Goal: Task Accomplishment & Management: Use online tool/utility

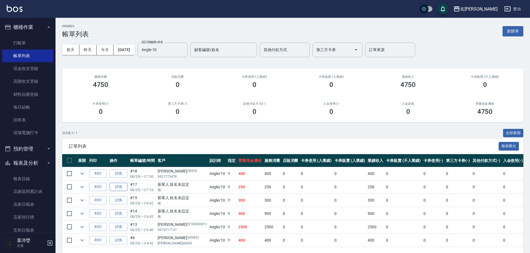
scroll to position [20, 0]
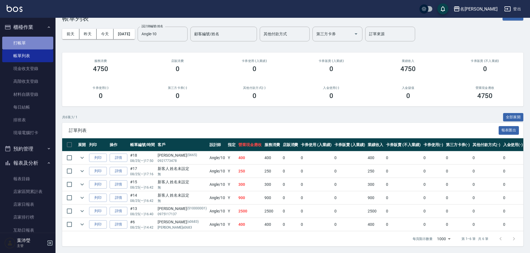
click at [39, 43] on link "打帳單" at bounding box center [27, 43] width 51 height 13
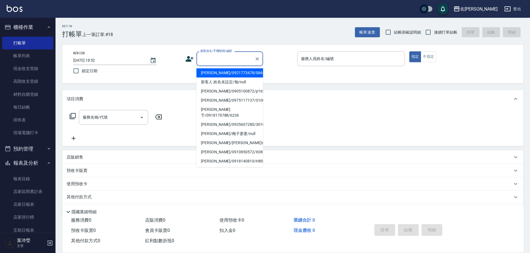
click at [208, 58] on input "顧客姓名/手機號碼/編號" at bounding box center [225, 59] width 53 height 10
click at [214, 81] on li "新客人 姓名未設定/無/null" at bounding box center [229, 81] width 67 height 9
type input "新客人 姓名未設定/無/null"
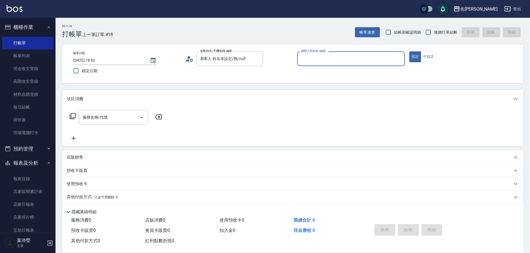
click at [305, 61] on input "服務人員姓名/編號" at bounding box center [350, 59] width 103 height 10
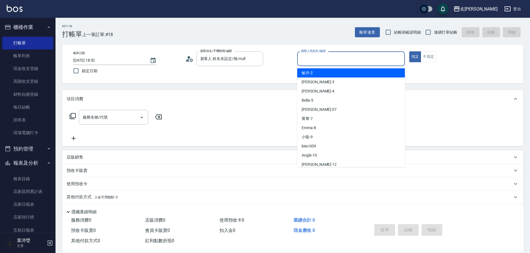
click at [306, 72] on span "敏卉 -2" at bounding box center [306, 73] width 11 height 6
type input "敏卉-2"
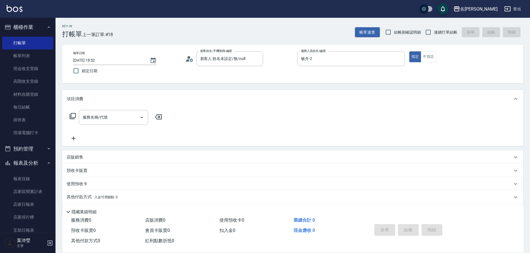
click at [73, 115] on icon at bounding box center [72, 116] width 7 height 7
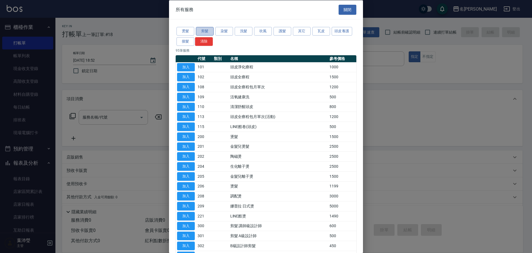
click at [208, 31] on button "剪髮" at bounding box center [205, 31] width 18 height 9
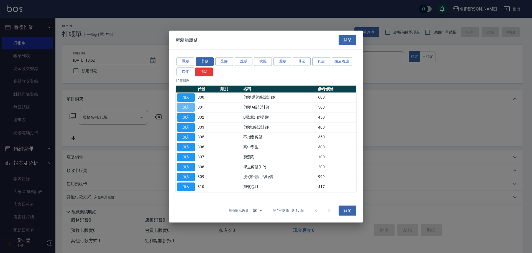
click at [187, 107] on button "加入" at bounding box center [186, 107] width 18 height 9
type input "剪髮 A級設計師(301)"
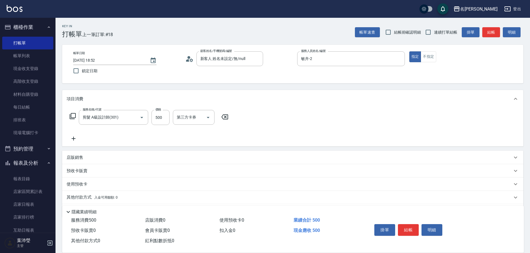
click at [408, 227] on button "結帳" at bounding box center [408, 230] width 21 height 12
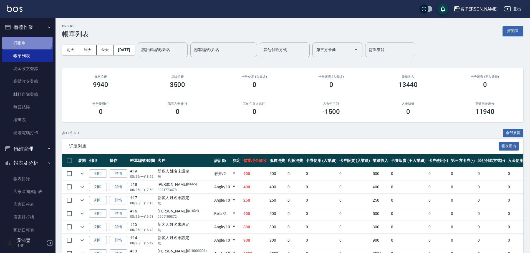
click at [25, 40] on link "打帳單" at bounding box center [27, 43] width 51 height 13
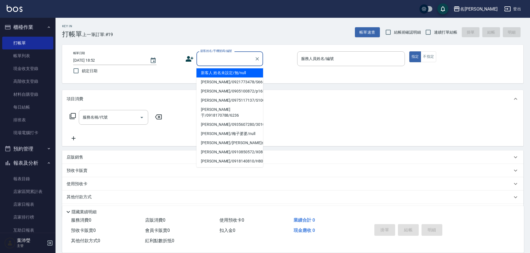
click at [214, 56] on input "顧客姓名/手機號碼/編號" at bounding box center [225, 59] width 53 height 10
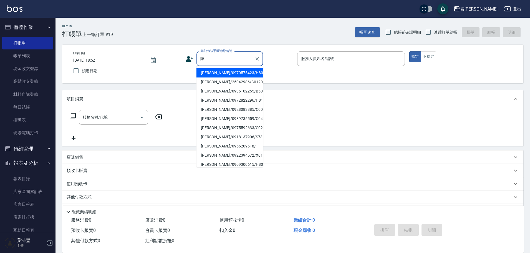
click at [225, 127] on li "[PERSON_NAME]/0975592633/C0293" at bounding box center [229, 127] width 67 height 9
type input "[PERSON_NAME]/0975592633/C0293"
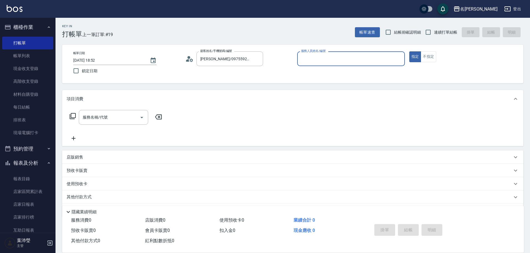
type input "敏卉-2"
click at [73, 115] on icon at bounding box center [72, 116] width 7 height 7
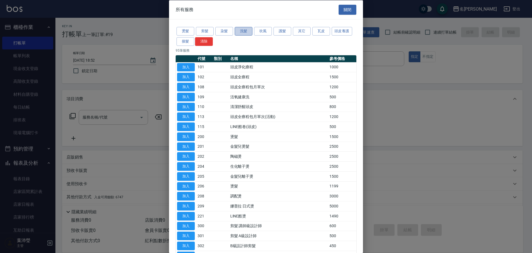
click at [242, 34] on button "洗髮" at bounding box center [244, 31] width 18 height 9
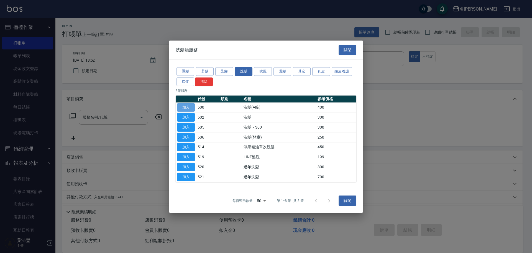
click at [188, 107] on button "加入" at bounding box center [186, 107] width 18 height 9
type input "洗髮(A級)(500)"
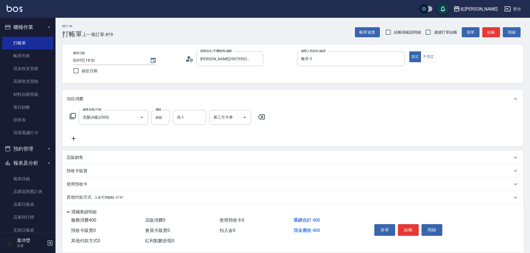
click at [79, 197] on p "其他付款方式 入金可用餘額: 6747" at bounding box center [95, 197] width 57 height 6
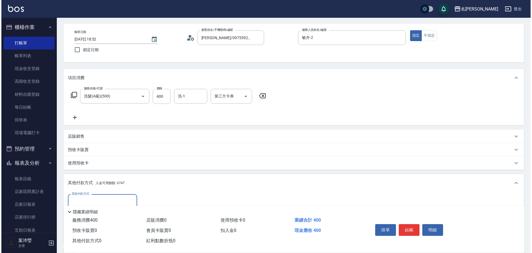
scroll to position [83, 0]
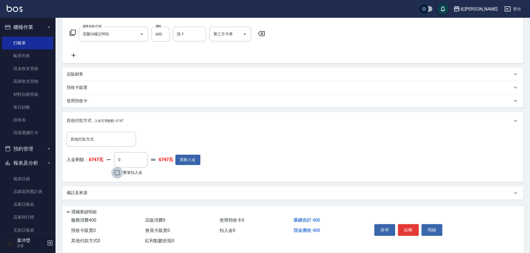
click at [115, 169] on input "整筆扣入金" at bounding box center [117, 173] width 12 height 12
checkbox input "true"
type input "400"
click at [425, 226] on button "明細" at bounding box center [431, 230] width 21 height 12
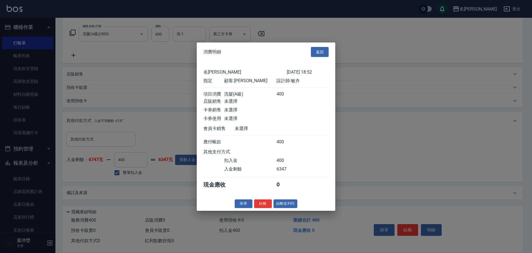
click at [289, 207] on button "結帳並列印" at bounding box center [286, 203] width 24 height 9
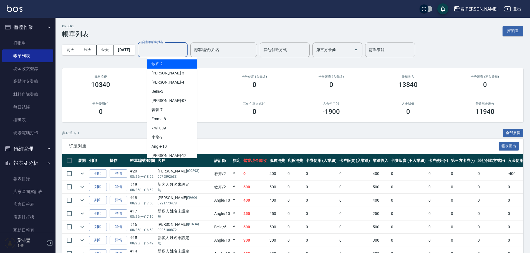
drag, startPoint x: 169, startPoint y: 51, endPoint x: 165, endPoint y: 64, distance: 12.9
click at [169, 51] on input "設計師編號/姓名" at bounding box center [162, 50] width 45 height 10
click at [164, 65] on div "敏卉 -2" at bounding box center [172, 63] width 50 height 9
type input "敏卉-2"
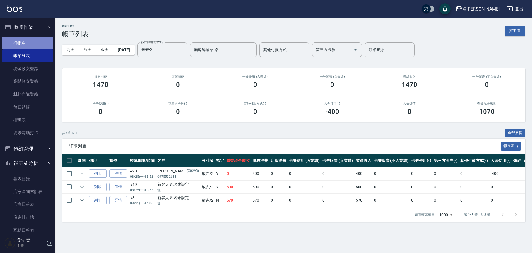
click at [30, 43] on link "打帳單" at bounding box center [27, 43] width 51 height 13
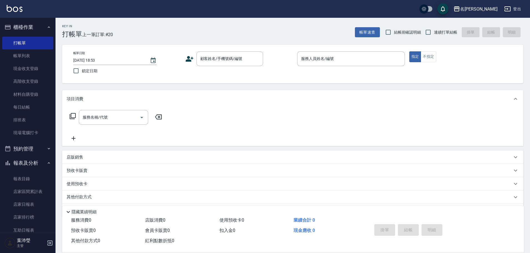
click at [366, 137] on div "服務名稱/代號 服務名稱/代號" at bounding box center [292, 127] width 461 height 38
click at [35, 55] on link "帳單列表" at bounding box center [27, 55] width 51 height 13
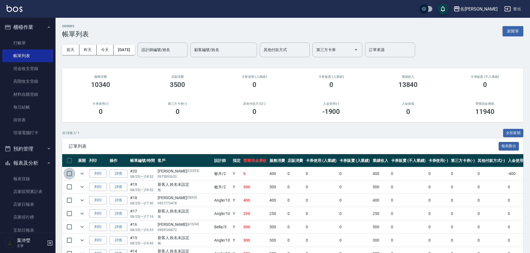
click at [69, 173] on input "checkbox" at bounding box center [70, 173] width 12 height 12
checkbox input "true"
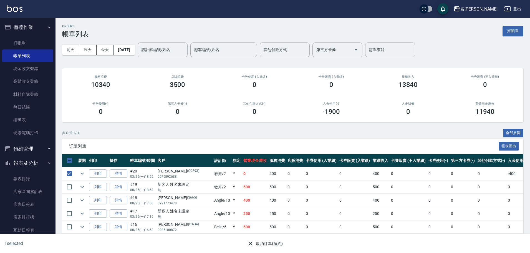
click at [253, 242] on icon "button" at bounding box center [250, 243] width 7 height 7
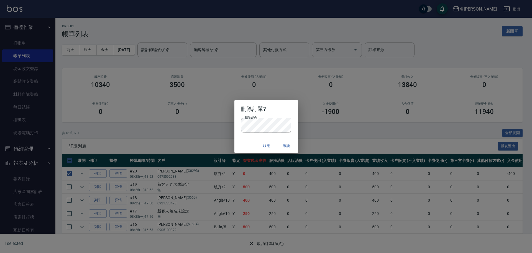
click at [287, 145] on button "確認" at bounding box center [287, 145] width 18 height 10
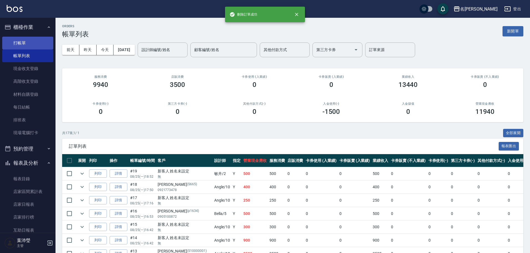
click at [40, 45] on link "打帳單" at bounding box center [27, 43] width 51 height 13
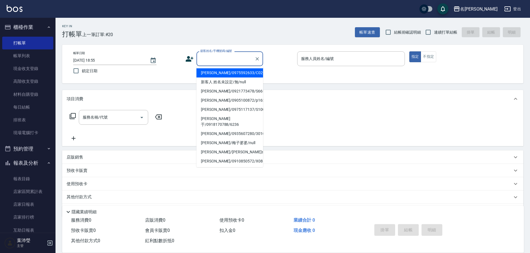
click at [217, 63] on input "顧客姓名/手機號碼/編號" at bounding box center [225, 59] width 53 height 10
click at [222, 71] on li "[PERSON_NAME]/0975592633/C0293" at bounding box center [229, 72] width 67 height 9
type input "[PERSON_NAME]/0975592633/C0293"
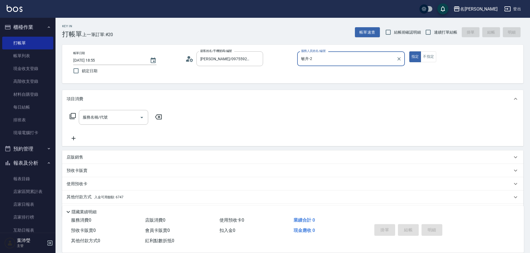
type input "敏卉-2"
click at [74, 114] on icon at bounding box center [72, 116] width 7 height 7
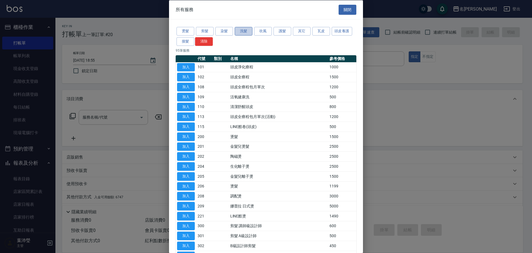
click at [242, 30] on button "洗髮" at bounding box center [244, 31] width 18 height 9
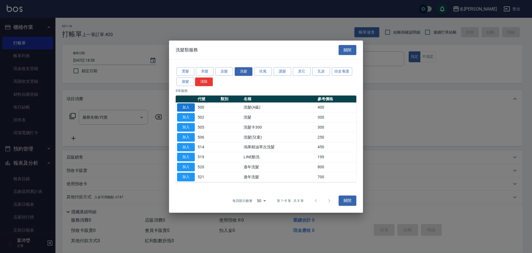
click at [184, 108] on button "加入" at bounding box center [186, 107] width 18 height 9
type input "洗髮(A級)(500)"
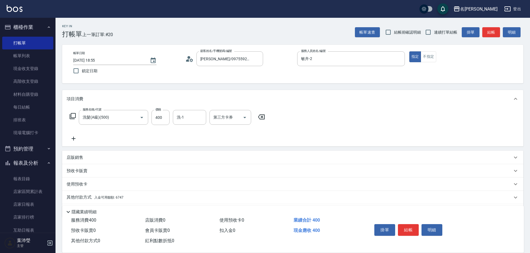
click at [90, 197] on p "其他付款方式 入金可用餘額: 6747" at bounding box center [95, 197] width 57 height 6
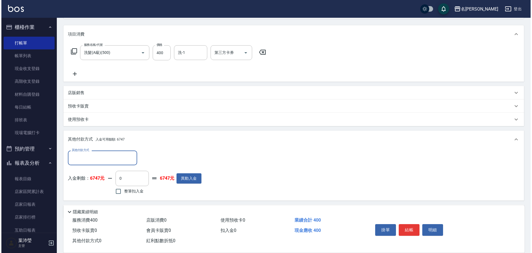
scroll to position [83, 0]
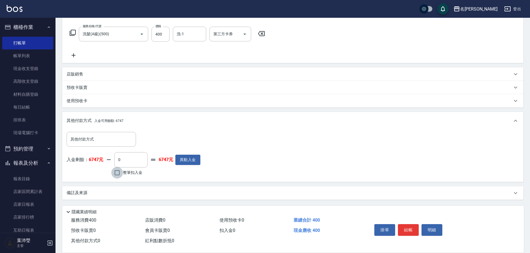
click at [117, 173] on input "整筆扣入金" at bounding box center [117, 173] width 12 height 12
checkbox input "true"
type input "400"
click at [428, 224] on button "明細" at bounding box center [431, 230] width 21 height 12
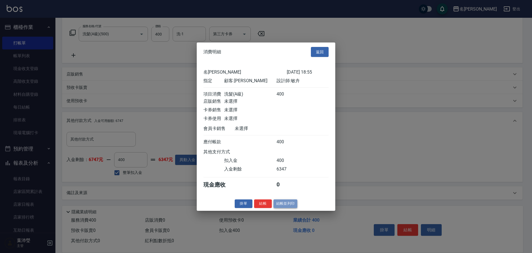
click at [281, 208] on button "結帳並列印" at bounding box center [286, 203] width 24 height 9
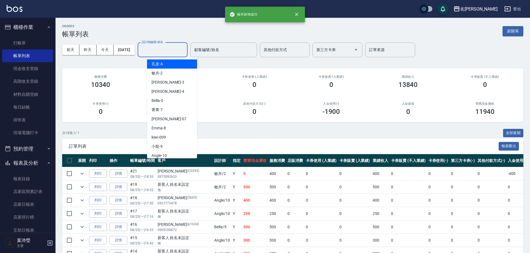
click at [162, 50] on input "設計師編號/姓名" at bounding box center [162, 50] width 45 height 10
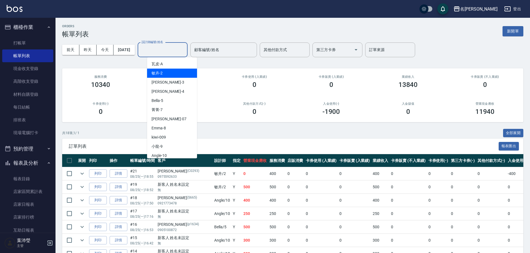
click at [167, 73] on div "敏卉 -2" at bounding box center [172, 72] width 50 height 9
type input "敏卉-2"
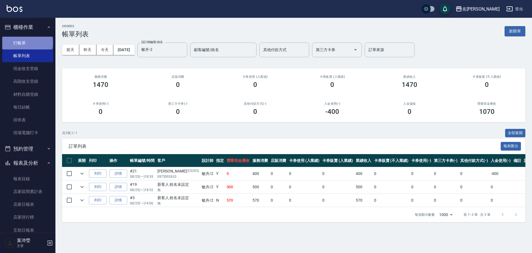
click at [27, 42] on link "打帳單" at bounding box center [27, 43] width 51 height 13
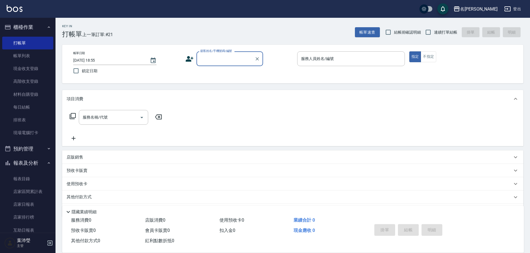
click at [231, 59] on input "顧客姓名/手機號碼/編號" at bounding box center [225, 59] width 53 height 10
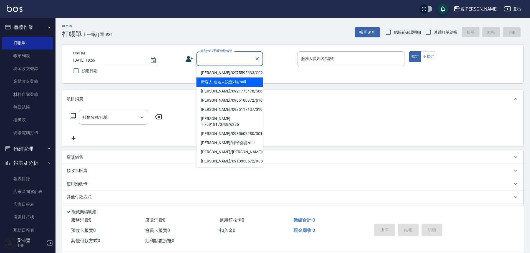
click at [237, 79] on li "新客人 姓名未設定/無/null" at bounding box center [229, 81] width 67 height 9
type input "新客人 姓名未設定/無/null"
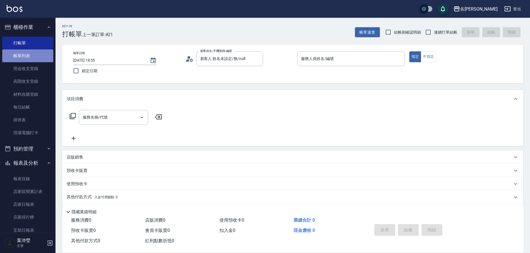
click at [44, 55] on link "帳單列表" at bounding box center [27, 55] width 51 height 13
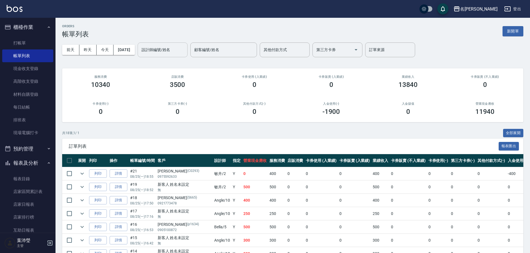
click at [169, 53] on input "設計師編號/姓名" at bounding box center [162, 50] width 45 height 10
click at [171, 63] on div "[PERSON_NAME] -12" at bounding box center [172, 63] width 50 height 9
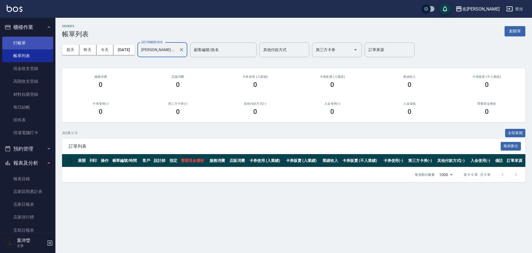
type input "[PERSON_NAME]-12"
click at [33, 44] on link "打帳單" at bounding box center [27, 43] width 51 height 13
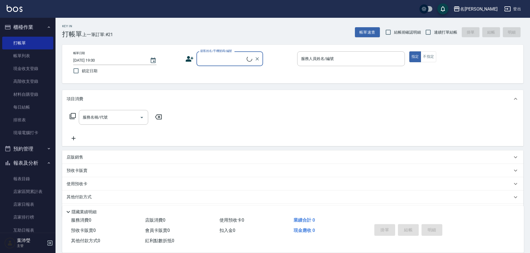
click at [217, 61] on input "顧客姓名/手機號碼/編號" at bounding box center [223, 59] width 48 height 10
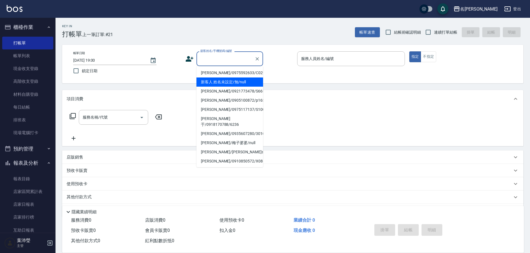
click at [224, 80] on li "新客人 姓名未設定/無/null" at bounding box center [229, 81] width 67 height 9
type input "新客人 姓名未設定/無/null"
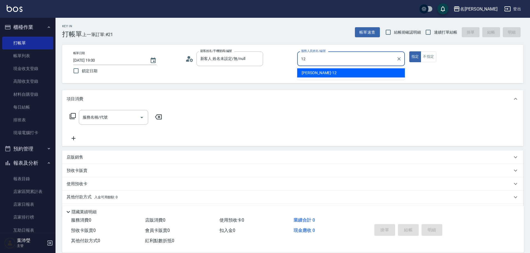
click at [335, 77] on div "[PERSON_NAME] -12" at bounding box center [351, 72] width 108 height 9
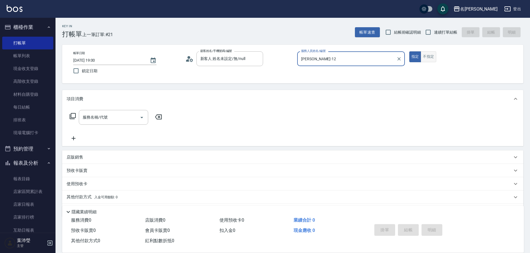
type input "[PERSON_NAME]-12"
click at [430, 60] on button "不指定" at bounding box center [428, 56] width 16 height 11
click at [73, 119] on icon at bounding box center [72, 116] width 7 height 7
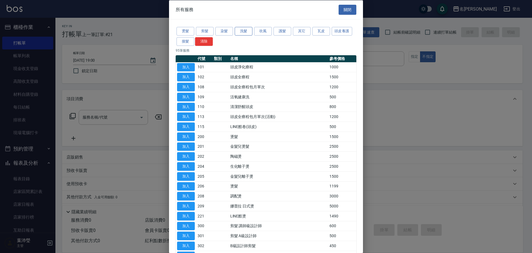
click at [246, 32] on button "洗髮" at bounding box center [244, 31] width 18 height 9
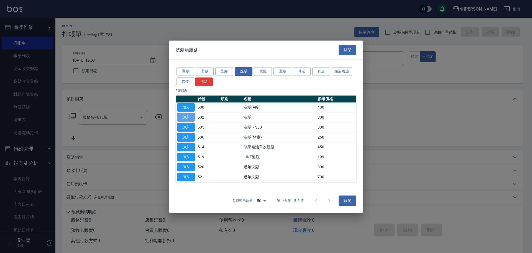
click at [188, 117] on button "加入" at bounding box center [186, 117] width 18 height 9
type input "洗髮(502)"
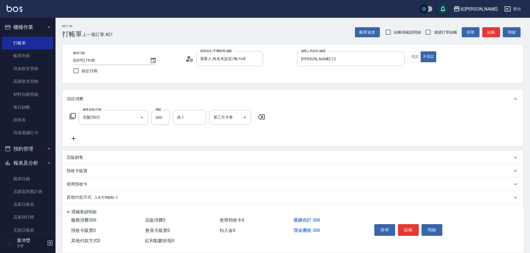
click at [73, 116] on icon at bounding box center [72, 116] width 7 height 7
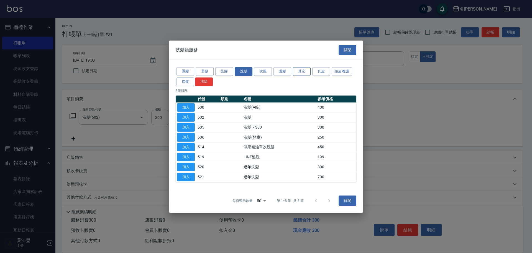
click at [300, 75] on button "其它" at bounding box center [302, 71] width 18 height 9
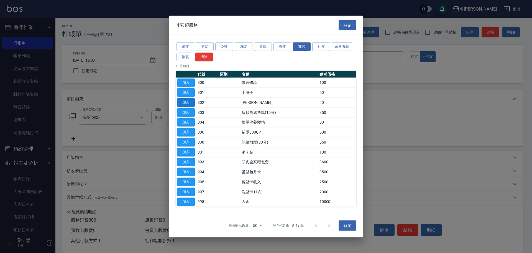
click at [188, 101] on button "加入" at bounding box center [186, 102] width 18 height 9
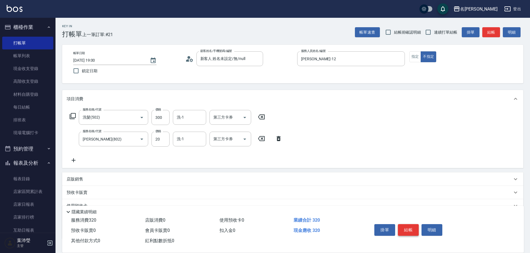
click at [410, 233] on button "結帳" at bounding box center [408, 230] width 21 height 12
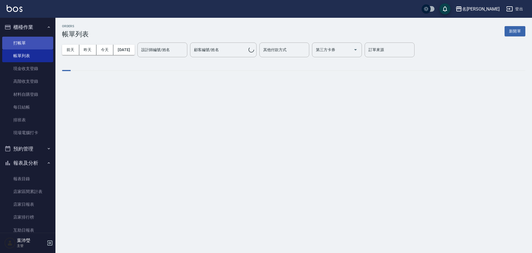
click at [23, 42] on link "打帳單" at bounding box center [27, 43] width 51 height 13
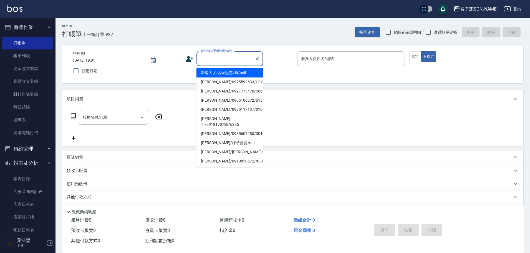
drag, startPoint x: 209, startPoint y: 54, endPoint x: 214, endPoint y: 59, distance: 6.5
click at [210, 55] on input "顧客姓名/手機號碼/編號" at bounding box center [225, 59] width 53 height 10
click at [220, 74] on li "新客人 姓名未設定/無/null" at bounding box center [229, 72] width 67 height 9
type input "新客人 姓名未設定/無/null"
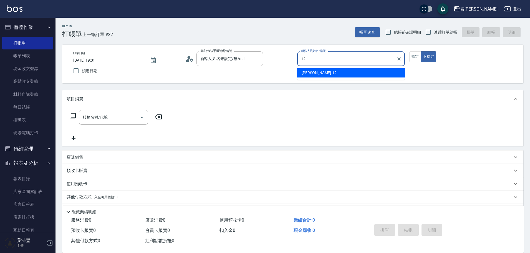
click at [318, 75] on div "[PERSON_NAME] -12" at bounding box center [351, 72] width 108 height 9
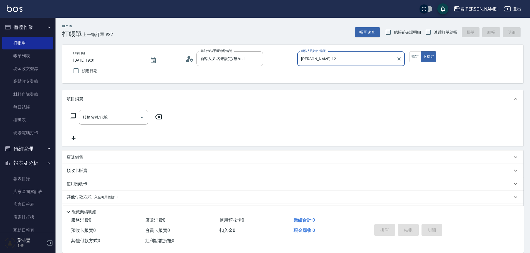
type input "[PERSON_NAME]-12"
click at [72, 116] on icon at bounding box center [72, 116] width 7 height 7
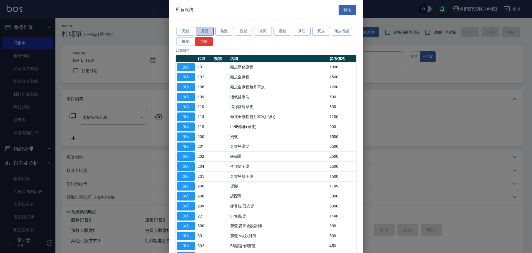
click at [204, 30] on button "剪髮" at bounding box center [205, 31] width 18 height 9
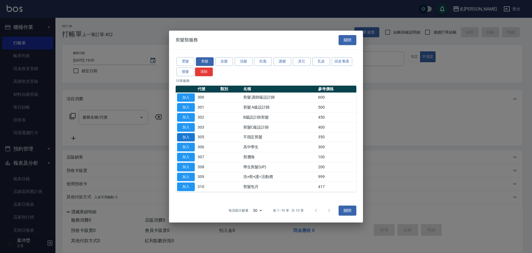
click at [190, 136] on button "加入" at bounding box center [186, 137] width 18 height 9
type input "不指定剪髮(305)"
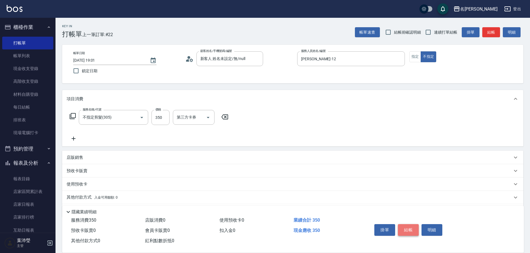
click at [414, 232] on button "結帳" at bounding box center [408, 230] width 21 height 12
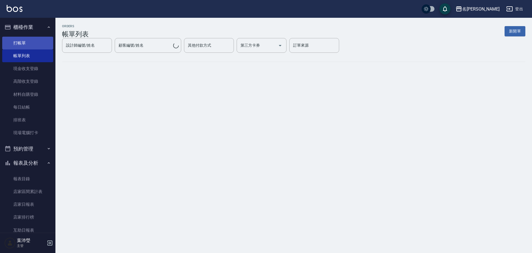
click at [26, 40] on link "打帳單" at bounding box center [27, 43] width 51 height 13
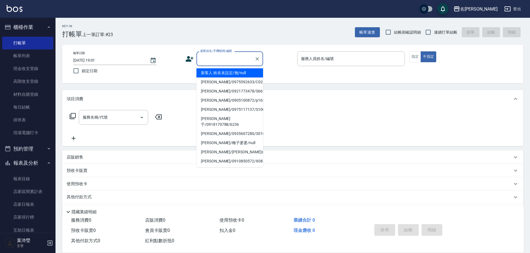
click at [226, 57] on input "顧客姓名/手機號碼/編號" at bounding box center [225, 59] width 53 height 10
click at [225, 73] on li "新客人 姓名未設定/無/null" at bounding box center [229, 72] width 67 height 9
type input "新客人 姓名未設定/無/null"
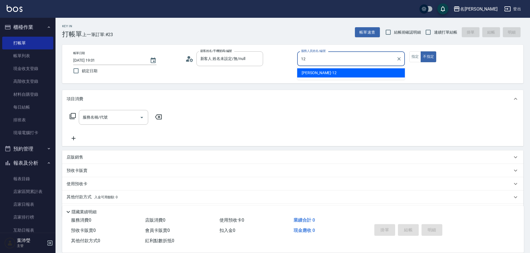
click at [310, 75] on div "[PERSON_NAME] -12" at bounding box center [351, 72] width 108 height 9
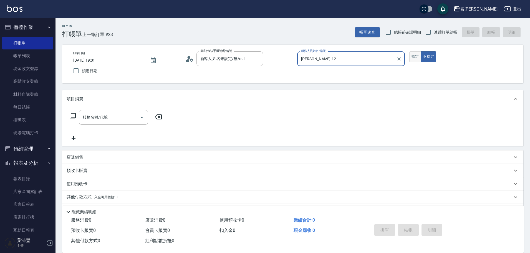
type input "[PERSON_NAME]-12"
drag, startPoint x: 413, startPoint y: 54, endPoint x: 310, endPoint y: 64, distance: 103.9
click at [413, 54] on button "指定" at bounding box center [415, 56] width 12 height 11
click at [72, 119] on icon at bounding box center [73, 116] width 6 height 6
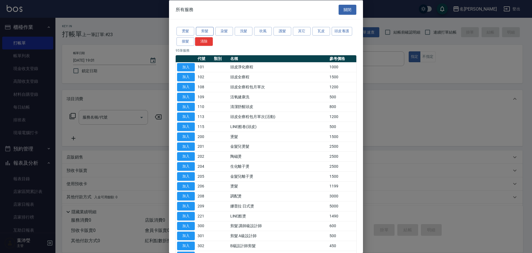
click at [200, 32] on button "剪髮" at bounding box center [205, 31] width 18 height 9
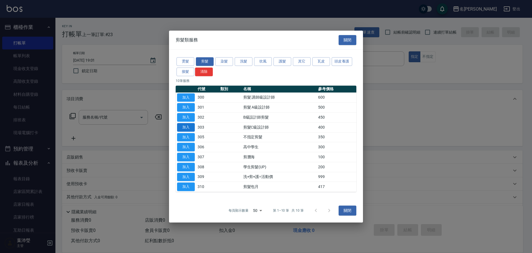
click at [188, 126] on button "加入" at bounding box center [186, 127] width 18 height 9
type input "剪髮C級設計師(303)"
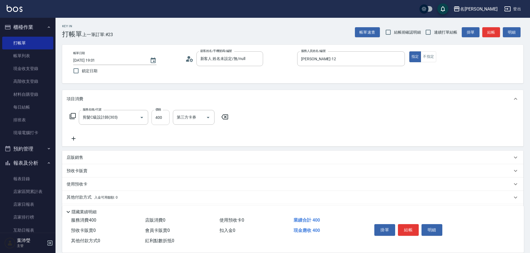
click at [164, 118] on input "400" at bounding box center [160, 117] width 18 height 15
type input "200"
click at [408, 227] on button "結帳" at bounding box center [408, 230] width 21 height 12
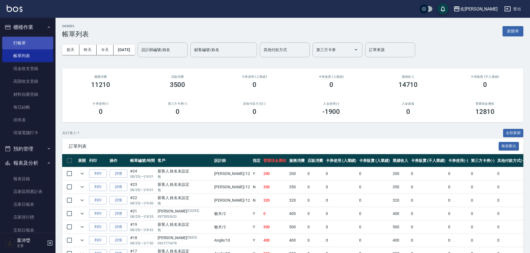
click at [38, 44] on link "打帳單" at bounding box center [27, 43] width 51 height 13
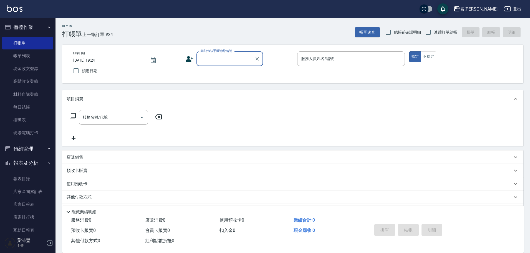
drag, startPoint x: 207, startPoint y: 59, endPoint x: 211, endPoint y: 61, distance: 4.7
click at [207, 59] on input "顧客姓名/手機號碼/編號" at bounding box center [225, 59] width 53 height 10
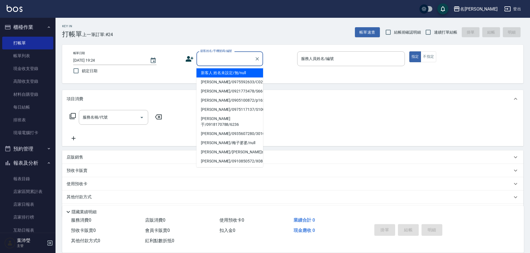
click at [219, 71] on li "新客人 姓名未設定/無/null" at bounding box center [229, 72] width 67 height 9
type input "新客人 姓名未設定/無/null"
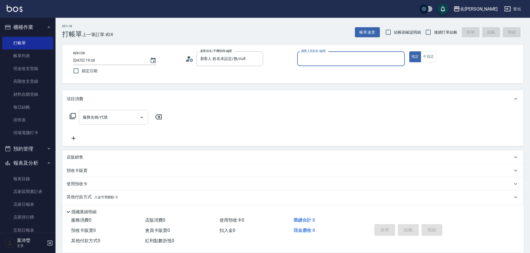
click at [121, 121] on input "服務名稱/代號" at bounding box center [109, 117] width 56 height 10
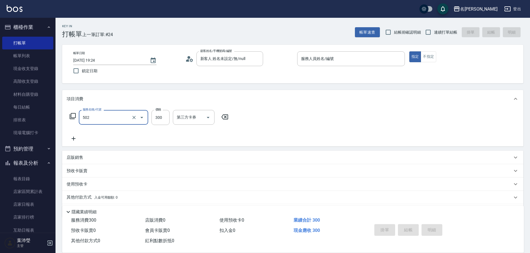
type input "洗髮(502)"
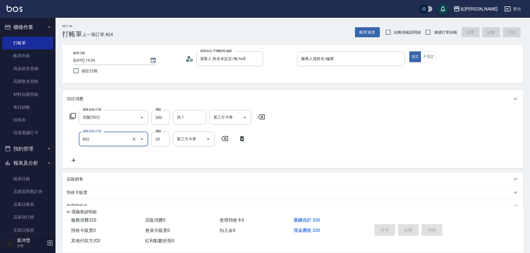
type input "[PERSON_NAME](802)"
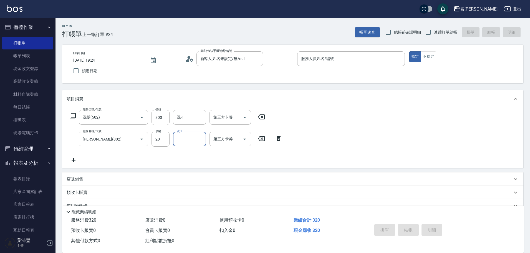
click at [319, 57] on input "服務人員姓名/編號" at bounding box center [350, 59] width 103 height 10
type input "Bella-5"
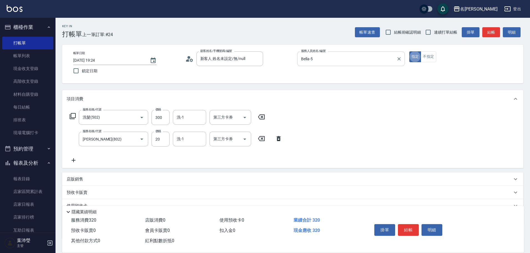
type button "true"
drag, startPoint x: 432, startPoint y: 58, endPoint x: 434, endPoint y: 54, distance: 5.0
click at [432, 57] on button "不指定" at bounding box center [428, 56] width 16 height 11
click at [489, 31] on button "結帳" at bounding box center [491, 32] width 18 height 10
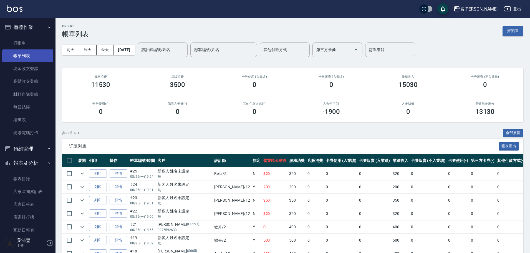
click at [21, 60] on link "帳單列表" at bounding box center [27, 55] width 51 height 13
click at [172, 53] on input "設計師編號/姓名" at bounding box center [162, 50] width 45 height 10
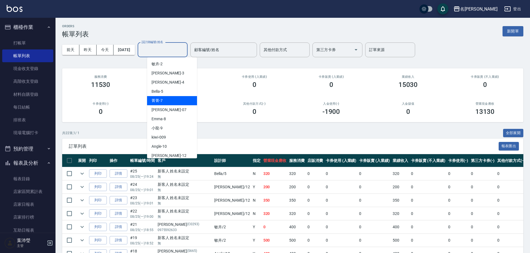
click at [175, 103] on div "菁菁 -7" at bounding box center [172, 100] width 50 height 9
type input "菁菁-7"
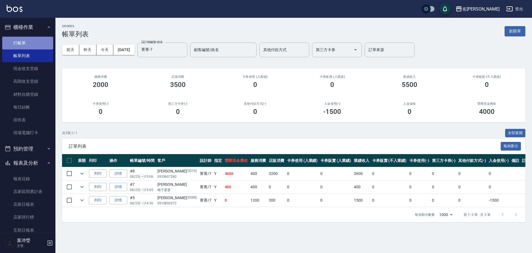
click at [28, 47] on link "打帳單" at bounding box center [27, 43] width 51 height 13
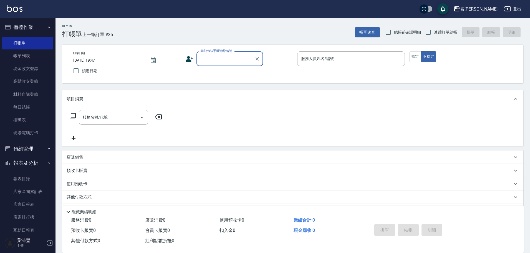
click at [224, 64] on div "顧客姓名/手機號碼/編號" at bounding box center [229, 58] width 67 height 15
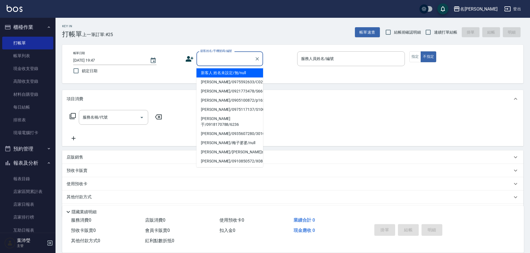
click at [219, 75] on li "新客人 姓名未設定/無/null" at bounding box center [229, 72] width 67 height 9
type input "新客人 姓名未設定/無/null"
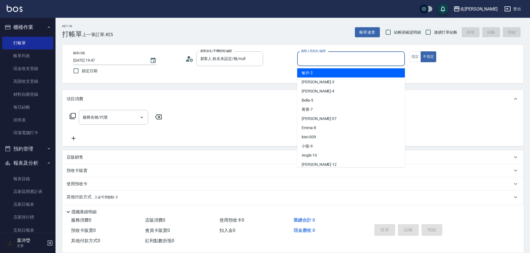
click at [347, 61] on input "服務人員姓名/編號" at bounding box center [350, 59] width 103 height 10
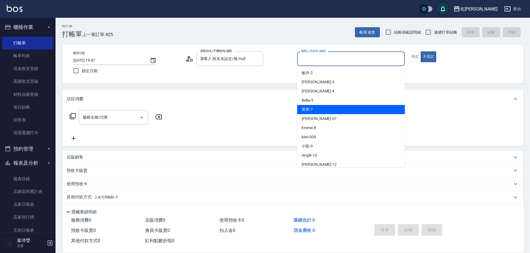
click at [331, 111] on div "菁菁 -7" at bounding box center [351, 109] width 108 height 9
type input "菁菁-7"
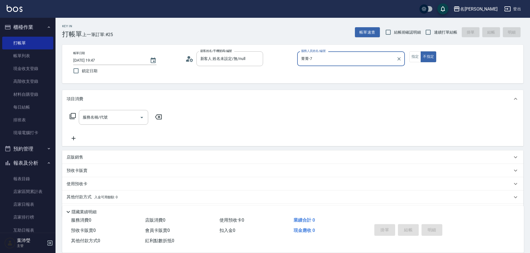
click at [75, 116] on icon at bounding box center [72, 116] width 7 height 7
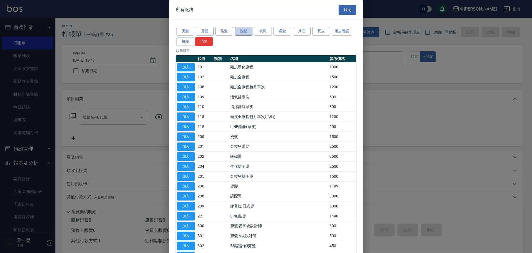
click at [241, 30] on button "洗髮" at bounding box center [244, 31] width 18 height 9
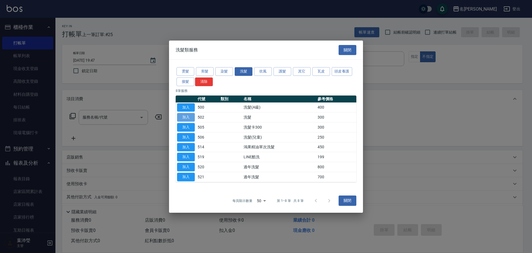
click at [183, 117] on button "加入" at bounding box center [186, 117] width 18 height 9
type input "洗髮(502)"
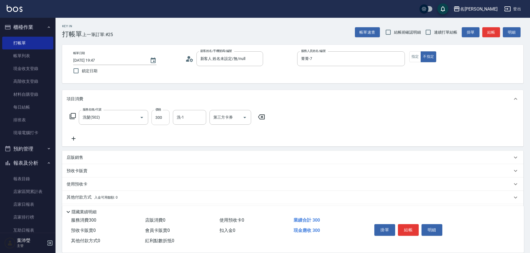
click at [164, 120] on input "300" at bounding box center [160, 117] width 18 height 15
type input "320"
click at [409, 225] on button "結帳" at bounding box center [408, 230] width 21 height 12
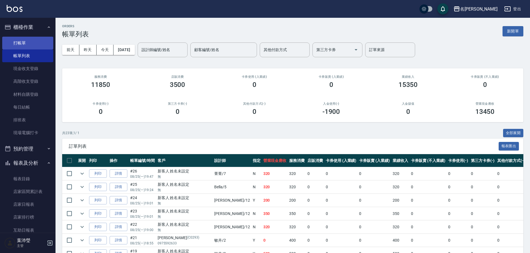
click at [40, 40] on link "打帳單" at bounding box center [27, 43] width 51 height 13
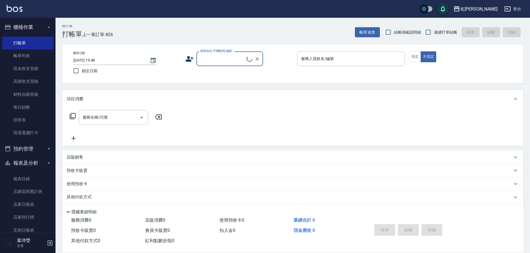
click at [225, 57] on input "顧客姓名/手機號碼/編號" at bounding box center [223, 59] width 48 height 10
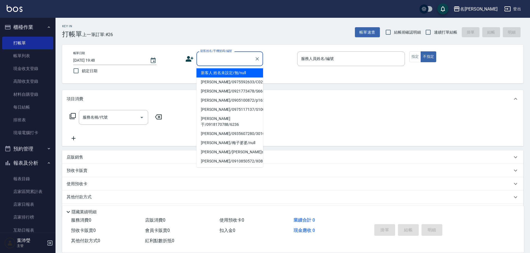
click at [231, 70] on li "新客人 姓名未設定/無/null" at bounding box center [229, 72] width 67 height 9
type input "新客人 姓名未設定/無/null"
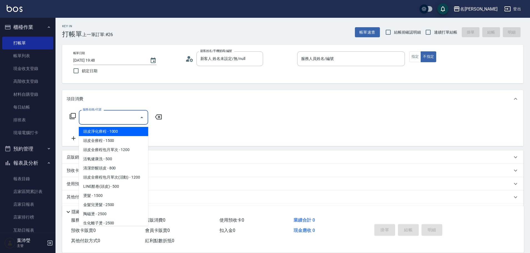
click at [119, 117] on input "服務名稱/代號" at bounding box center [109, 117] width 56 height 10
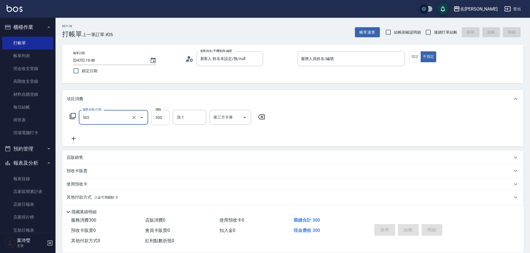
type input "洗髮(502)"
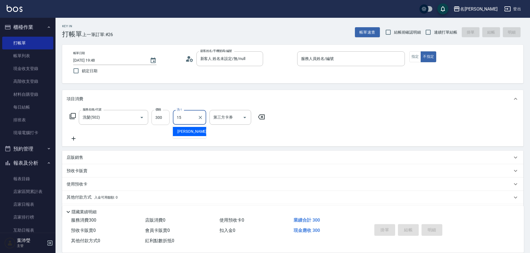
drag, startPoint x: 172, startPoint y: 116, endPoint x: 168, endPoint y: 116, distance: 4.2
click at [168, 116] on div "服務名稱/代號 洗髮(502) 服務名稱/代號 價格 300 價格 洗-1 15 洗-1 第三方卡券 第三方卡券" at bounding box center [168, 117] width 202 height 15
type input "[PERSON_NAME]-12"
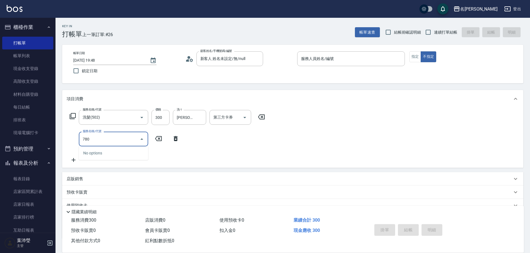
drag, startPoint x: 108, startPoint y: 139, endPoint x: 60, endPoint y: 138, distance: 48.5
click at [60, 138] on div "Key In 打帳單 上一筆訂單:#26 帳單速查 結帳前確認明細 連續打單結帳 掛單 結帳 明細 帳單日期 [DATE] 19:48 鎖定日期 顧客姓名/手…" at bounding box center [292, 155] width 474 height 274
type input "[PERSON_NAME](802)"
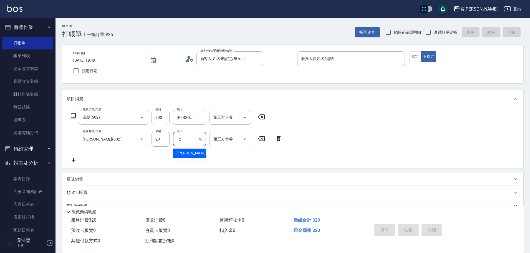
type input "[PERSON_NAME]-12"
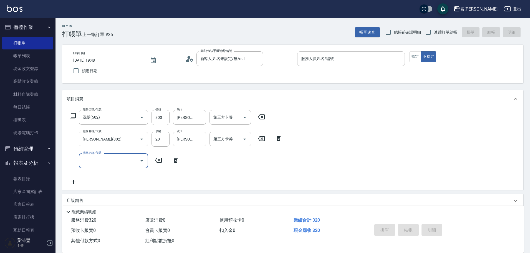
click at [321, 58] on input "服務人員姓名/編號" at bounding box center [350, 59] width 103 height 10
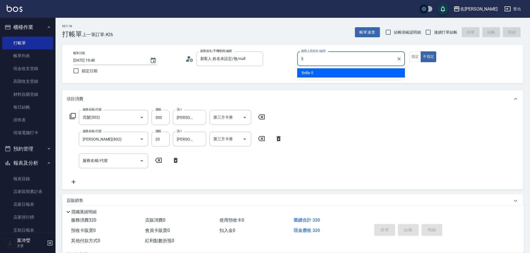
drag, startPoint x: 328, startPoint y: 62, endPoint x: 298, endPoint y: 62, distance: 30.2
click at [298, 62] on div "5 服務人員姓名/編號" at bounding box center [351, 58] width 108 height 15
type input "Bella-5"
type button "false"
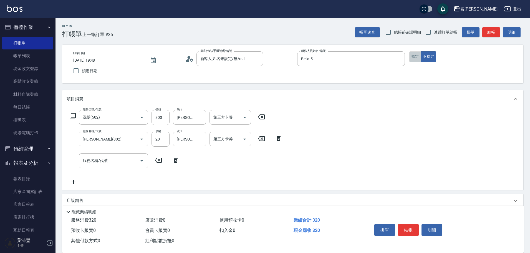
drag, startPoint x: 420, startPoint y: 58, endPoint x: 428, endPoint y: 52, distance: 9.9
click at [419, 58] on button "指定" at bounding box center [415, 56] width 12 height 11
click at [493, 32] on button "結帳" at bounding box center [491, 32] width 18 height 10
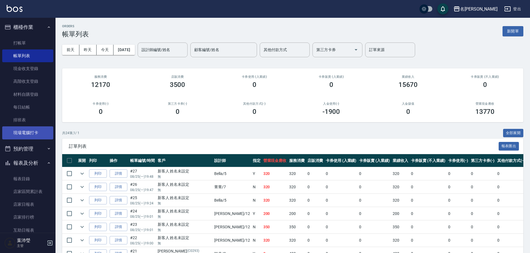
click at [26, 131] on link "現場電腦打卡" at bounding box center [27, 132] width 51 height 13
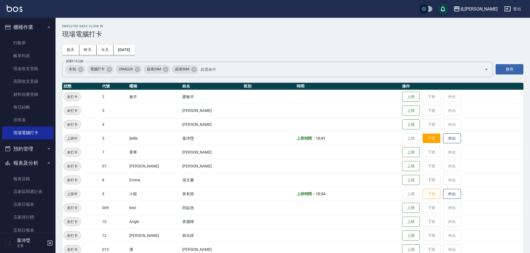
click at [426, 136] on button "下班" at bounding box center [431, 138] width 18 height 10
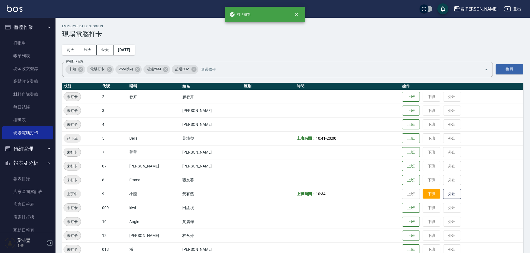
click at [422, 192] on button "下班" at bounding box center [431, 194] width 18 height 10
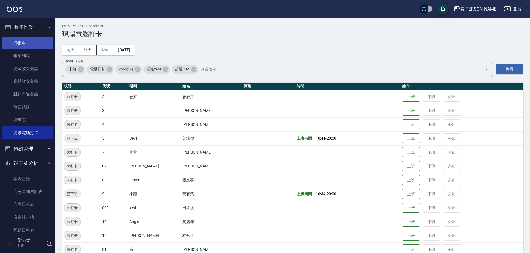
click at [31, 46] on link "打帳單" at bounding box center [27, 43] width 51 height 13
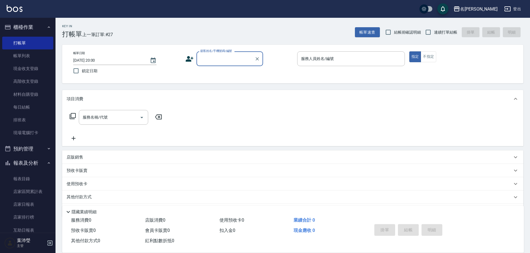
click at [225, 61] on input "顧客姓名/手機號碼/編號" at bounding box center [225, 59] width 53 height 10
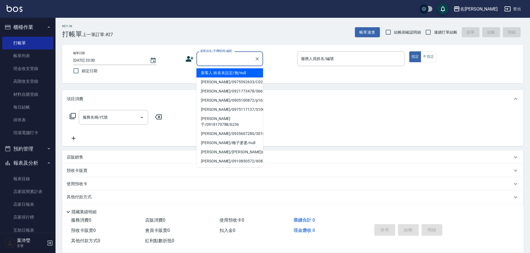
click at [225, 72] on li "新客人 姓名未設定/無/null" at bounding box center [229, 72] width 67 height 9
type input "新客人 姓名未設定/無/null"
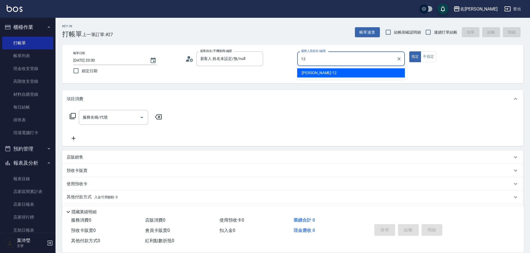
click at [323, 78] on ul "[PERSON_NAME] -12" at bounding box center [351, 73] width 108 height 14
click at [341, 70] on div "[PERSON_NAME] -12" at bounding box center [351, 72] width 108 height 9
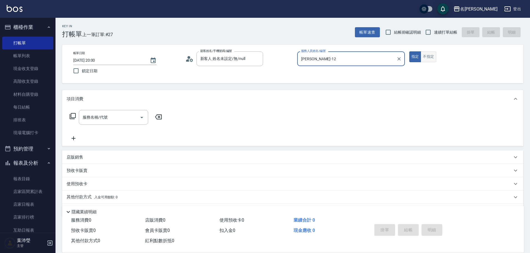
type input "[PERSON_NAME]-12"
click at [427, 59] on button "不指定" at bounding box center [428, 56] width 16 height 11
click at [71, 116] on icon at bounding box center [73, 116] width 6 height 6
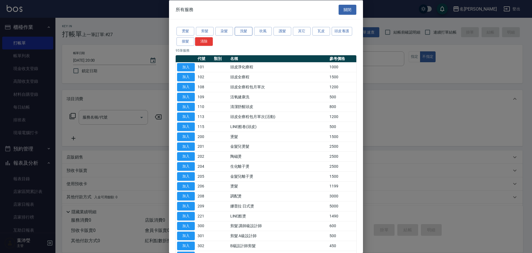
click at [236, 30] on button "洗髮" at bounding box center [244, 31] width 18 height 9
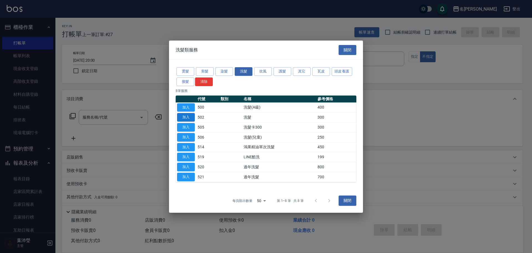
click at [183, 118] on button "加入" at bounding box center [186, 117] width 18 height 9
type input "洗髮(502)"
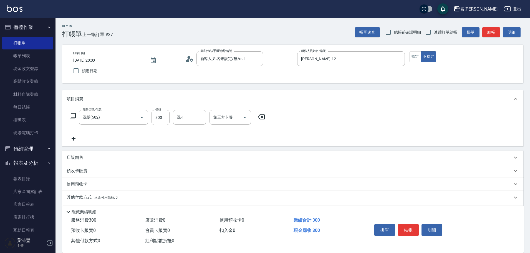
click at [73, 116] on icon at bounding box center [72, 116] width 7 height 7
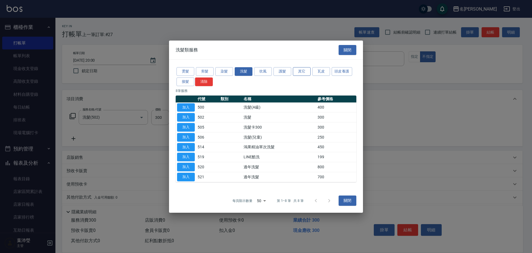
click at [302, 73] on button "其它" at bounding box center [302, 71] width 18 height 9
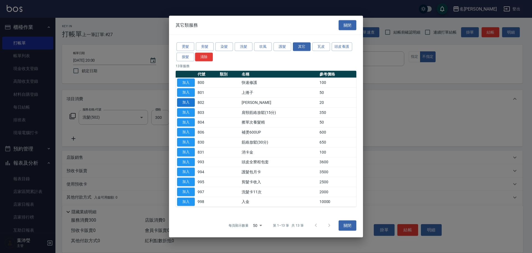
click at [190, 100] on button "加入" at bounding box center [186, 102] width 18 height 9
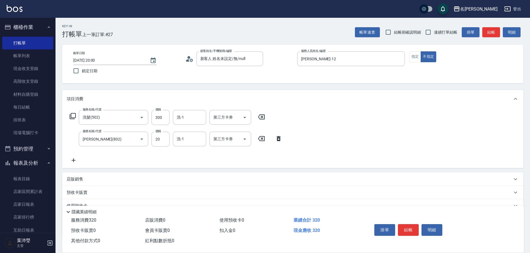
drag, startPoint x: 406, startPoint y: 229, endPoint x: 397, endPoint y: 228, distance: 9.2
click at [406, 228] on button "結帳" at bounding box center [408, 230] width 21 height 12
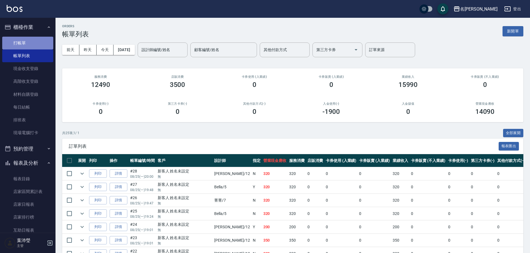
click at [46, 44] on link "打帳單" at bounding box center [27, 43] width 51 height 13
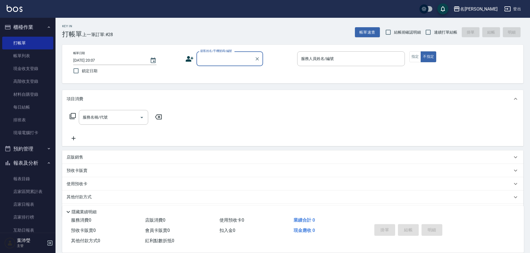
click at [210, 53] on label "顧客姓名/手機號碼/編號" at bounding box center [216, 51] width 32 height 4
click at [210, 54] on input "顧客姓名/手機號碼/編號" at bounding box center [225, 59] width 53 height 10
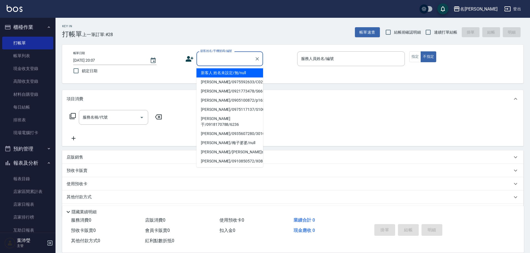
click at [215, 58] on input "顧客姓名/手機號碼/編號" at bounding box center [225, 59] width 53 height 10
click at [230, 72] on li "新客人 姓名未設定/無/null" at bounding box center [229, 72] width 67 height 9
type input "新客人 姓名未設定/無/null"
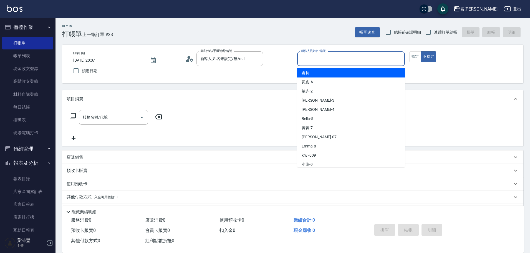
click at [323, 60] on input "服務人員姓名/編號" at bounding box center [350, 59] width 103 height 10
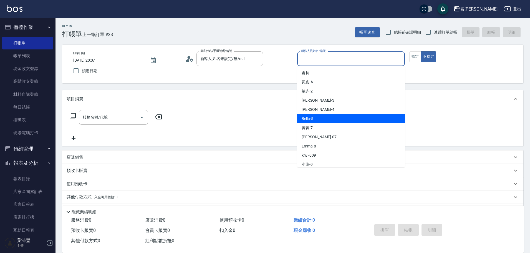
drag, startPoint x: 334, startPoint y: 117, endPoint x: 387, endPoint y: 80, distance: 64.2
click at [336, 116] on div "Bella -5" at bounding box center [351, 118] width 108 height 9
type input "Bella-5"
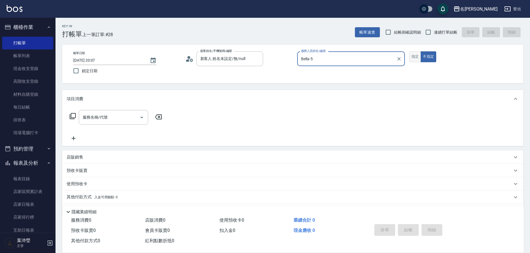
click at [415, 55] on button "指定" at bounding box center [415, 56] width 12 height 11
click at [97, 118] on input "服務名稱/代號" at bounding box center [109, 117] width 56 height 10
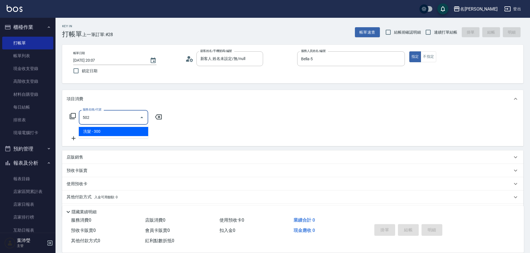
type input "5023"
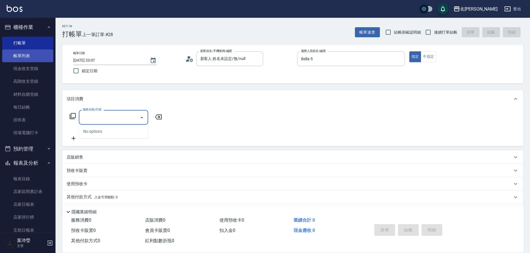
click at [38, 54] on link "帳單列表" at bounding box center [27, 55] width 51 height 13
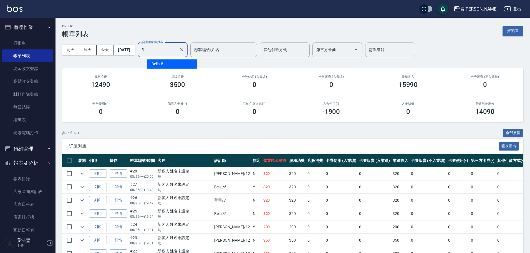
drag, startPoint x: 163, startPoint y: 46, endPoint x: 164, endPoint y: 49, distance: 3.4
click at [163, 46] on div "設計師編號/姓名 5 設計師編號/姓名" at bounding box center [163, 49] width 50 height 15
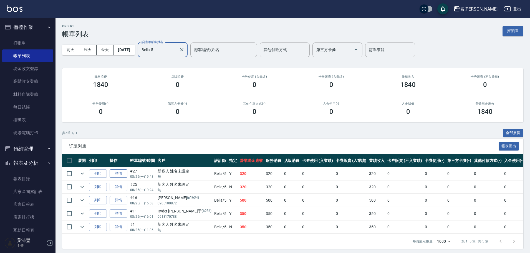
type input "Bella-5"
click at [120, 171] on link "詳情" at bounding box center [119, 173] width 18 height 9
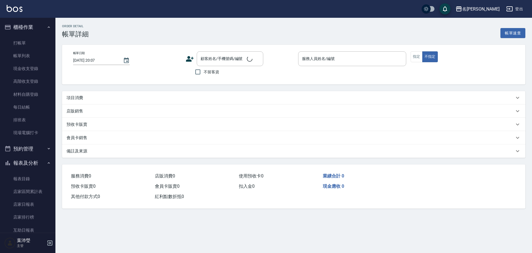
type input "[DATE] 19:48"
type input "Bella-5"
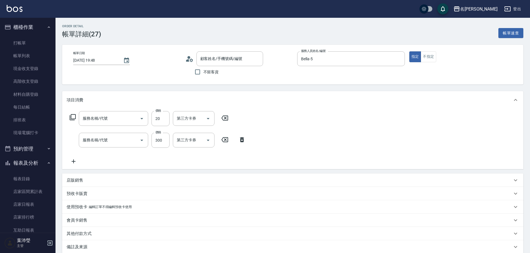
type input "新客人 姓名未設定/無/null"
type input "[PERSON_NAME](802)"
type input "洗髮(502)"
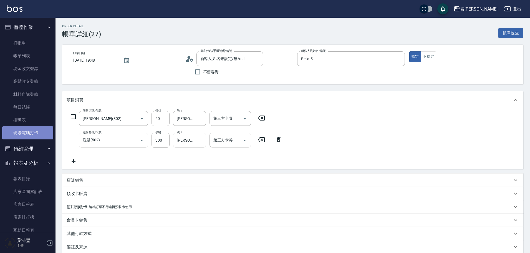
click at [29, 132] on link "現場電腦打卡" at bounding box center [27, 132] width 51 height 13
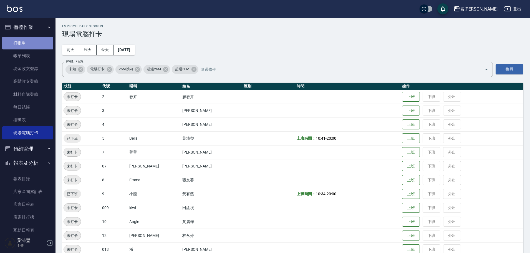
click at [35, 46] on link "打帳單" at bounding box center [27, 43] width 51 height 13
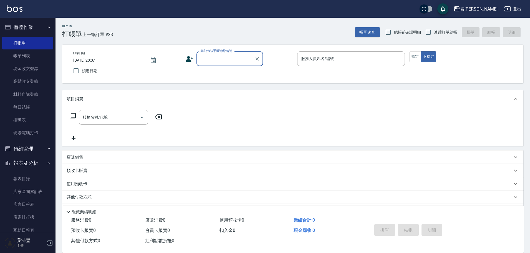
click at [220, 60] on input "顧客姓名/手機號碼/編號" at bounding box center [225, 59] width 53 height 10
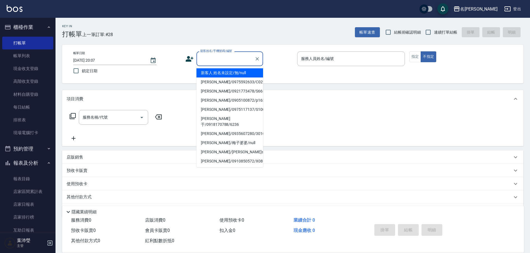
click at [225, 71] on li "新客人 姓名未設定/無/null" at bounding box center [229, 72] width 67 height 9
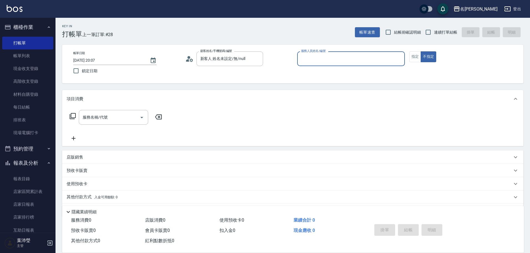
type input "新客人 姓名未設定/無/null"
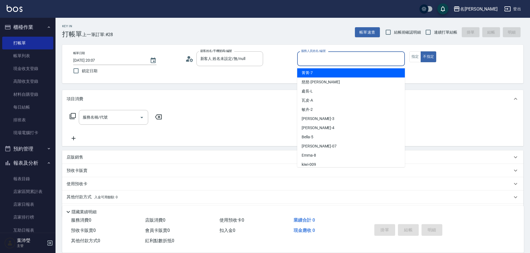
click at [326, 58] on input "服務人員姓名/編號" at bounding box center [350, 59] width 103 height 10
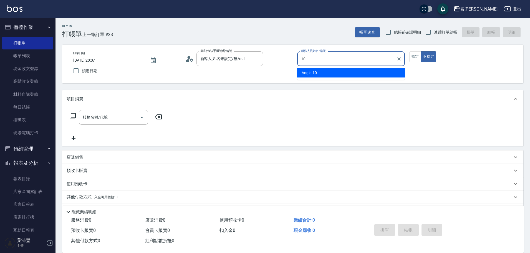
click at [363, 73] on div "Angle -10" at bounding box center [351, 72] width 108 height 9
type input "Angle-10"
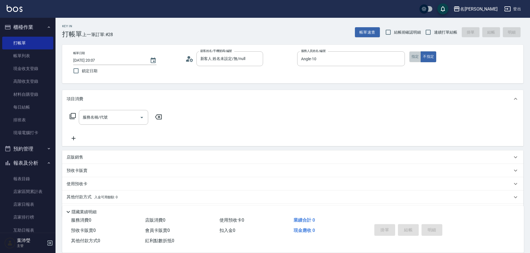
click at [416, 55] on button "指定" at bounding box center [415, 56] width 12 height 11
click at [72, 116] on icon at bounding box center [72, 116] width 7 height 7
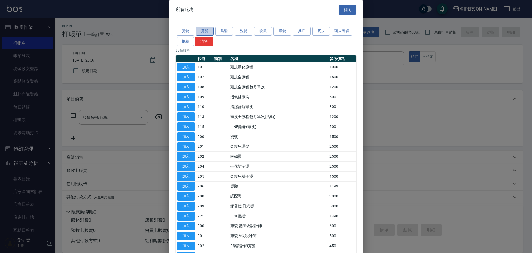
click at [207, 32] on button "剪髮" at bounding box center [205, 31] width 18 height 9
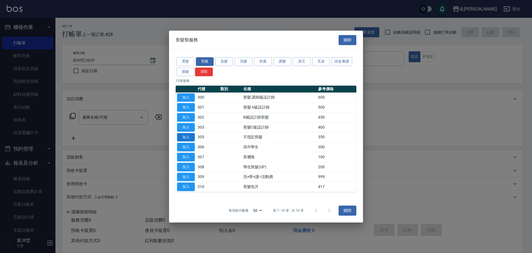
click at [189, 136] on button "加入" at bounding box center [186, 137] width 18 height 9
type input "不指定剪髮(305)"
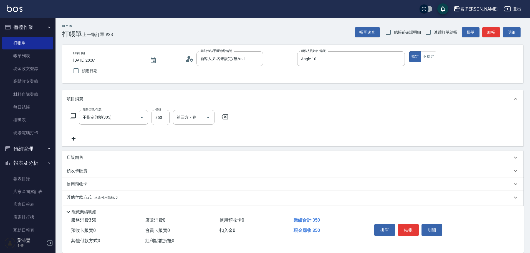
click at [72, 115] on icon at bounding box center [72, 116] width 7 height 7
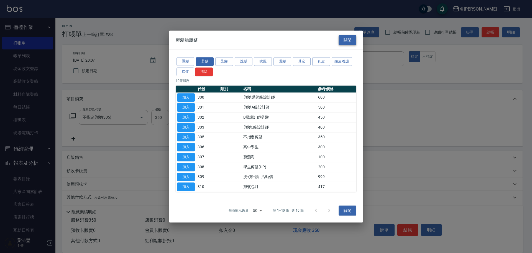
click at [349, 37] on button "關閉" at bounding box center [348, 40] width 18 height 10
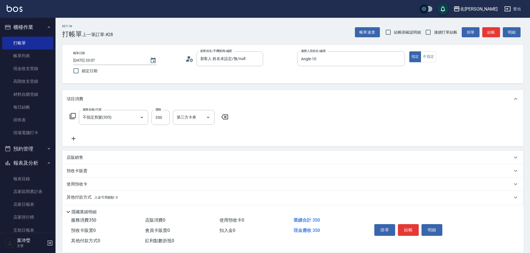
click at [228, 116] on icon at bounding box center [224, 116] width 7 height 5
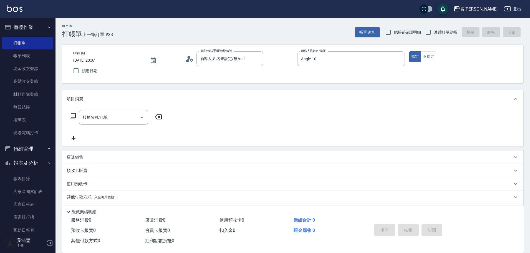
click at [74, 115] on icon at bounding box center [72, 116] width 7 height 7
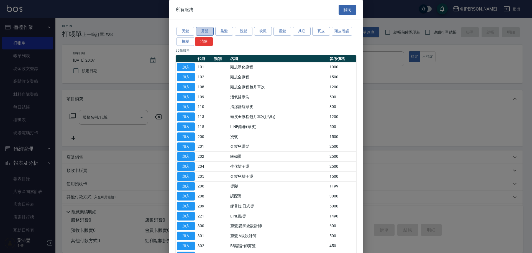
click at [206, 34] on button "剪髮" at bounding box center [205, 31] width 18 height 9
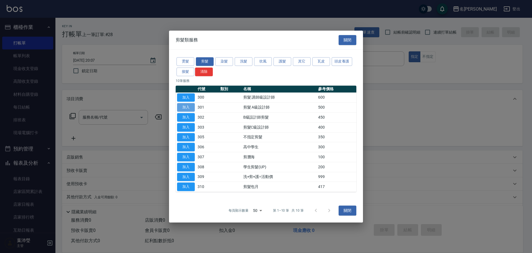
click at [183, 107] on button "加入" at bounding box center [186, 107] width 18 height 9
type input "剪髮 A級設計師(301)"
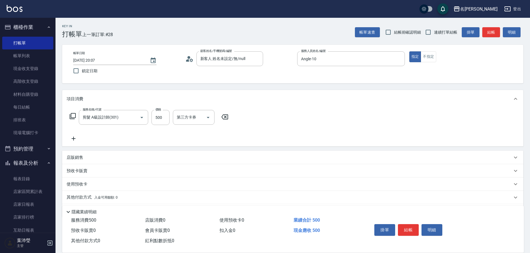
click at [73, 115] on icon at bounding box center [72, 116] width 7 height 7
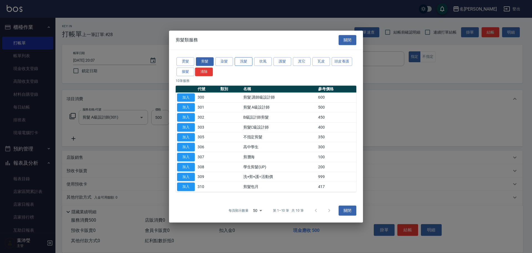
click at [237, 61] on button "洗髮" at bounding box center [244, 61] width 18 height 9
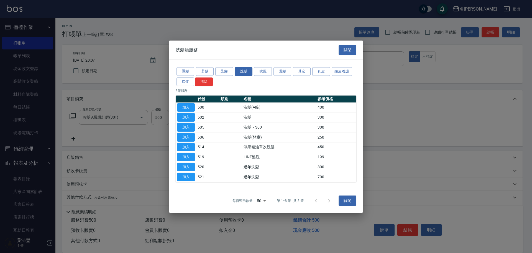
click at [196, 107] on td "加入" at bounding box center [186, 107] width 21 height 10
click at [189, 108] on button "加入" at bounding box center [186, 107] width 18 height 9
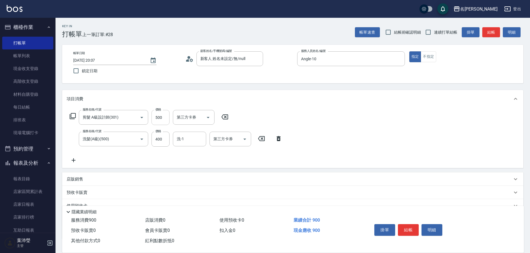
click at [162, 115] on input "500" at bounding box center [160, 117] width 18 height 15
click at [161, 115] on input "500" at bounding box center [160, 117] width 18 height 15
type input "250"
click at [419, 227] on div "掛單 結帳 明細" at bounding box center [408, 230] width 72 height 17
click at [409, 228] on button "結帳" at bounding box center [408, 230] width 21 height 12
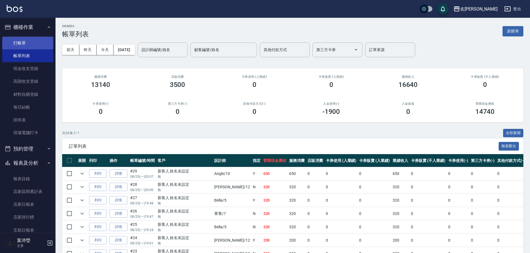
click at [36, 49] on link "打帳單" at bounding box center [27, 43] width 51 height 13
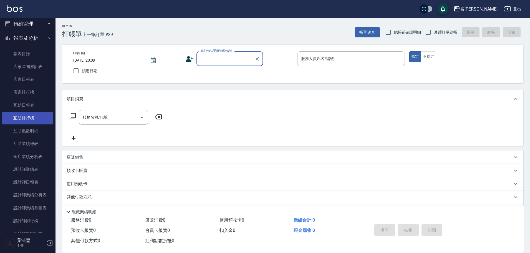
scroll to position [125, 0]
click at [33, 79] on link "店家日報表" at bounding box center [27, 78] width 51 height 13
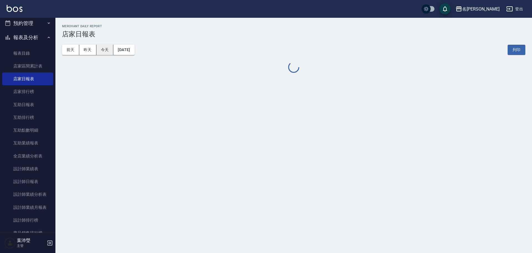
click at [110, 49] on button "今天" at bounding box center [105, 50] width 17 height 10
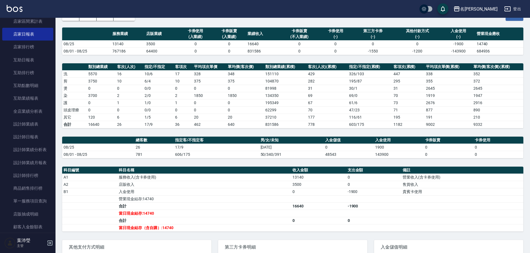
scroll to position [190, 0]
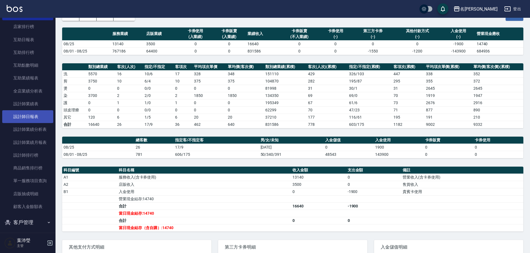
click at [24, 113] on link "設計師日報表" at bounding box center [27, 116] width 51 height 13
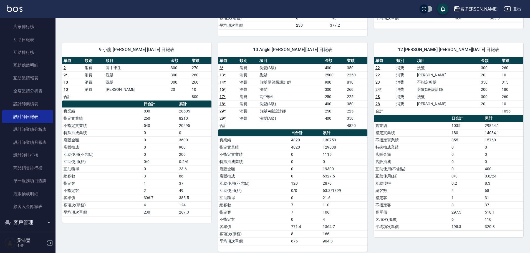
scroll to position [240, 0]
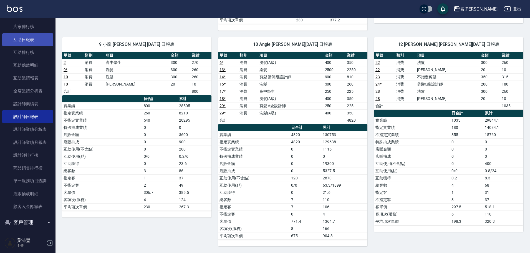
click at [34, 35] on link "互助日報表" at bounding box center [27, 39] width 51 height 13
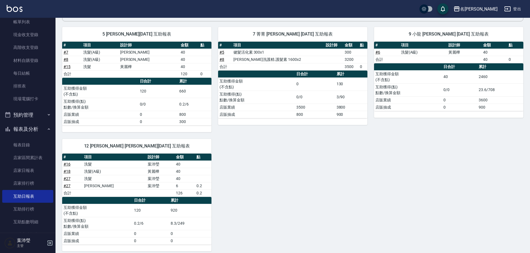
scroll to position [15, 0]
